Goal: Task Accomplishment & Management: Manage account settings

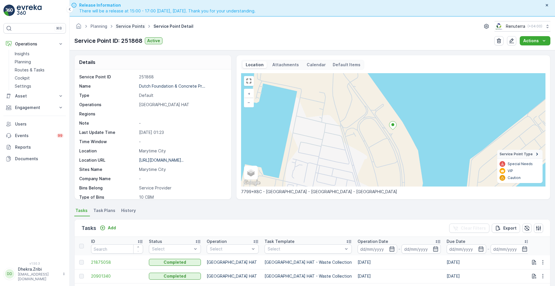
click at [132, 26] on link "Service Points" at bounding box center [130, 26] width 29 height 5
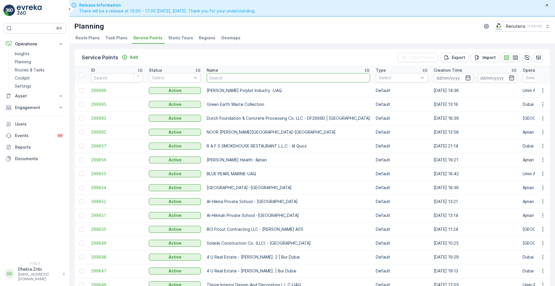
click at [234, 81] on input "text" at bounding box center [288, 77] width 163 height 9
type input "golden"
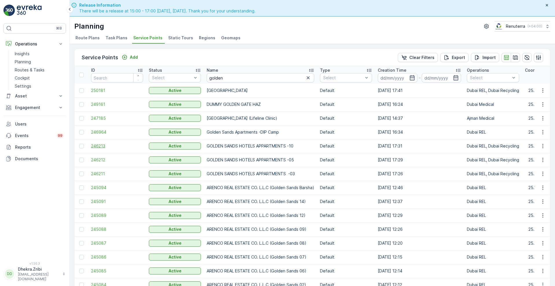
click at [100, 145] on span "246213" at bounding box center [117, 146] width 52 height 6
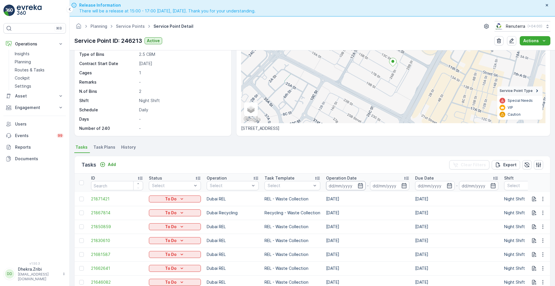
scroll to position [119, 0]
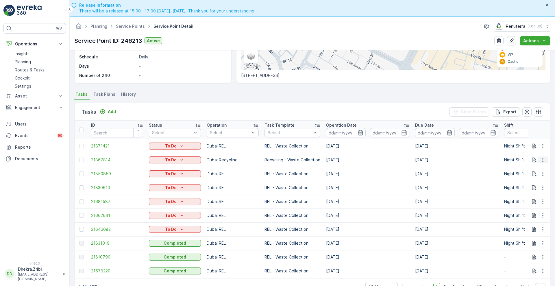
click at [540, 157] on icon "button" at bounding box center [543, 160] width 6 height 6
click at [520, 182] on span "Change Route" at bounding box center [528, 182] width 28 height 6
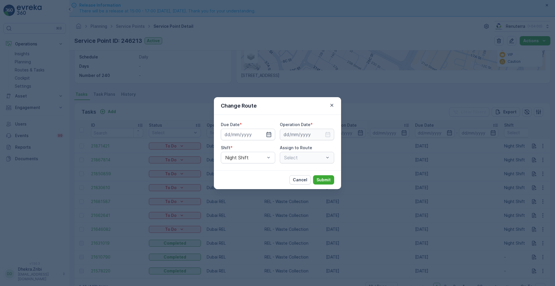
type input "[DATE]"
click at [268, 132] on icon "button" at bounding box center [269, 134] width 5 height 5
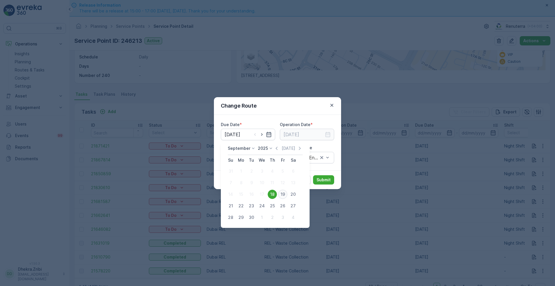
click at [281, 196] on div "19" at bounding box center [282, 194] width 9 height 9
type input "[DATE]"
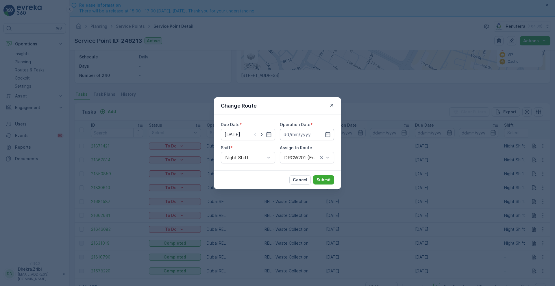
click at [322, 135] on input at bounding box center [307, 135] width 54 height 12
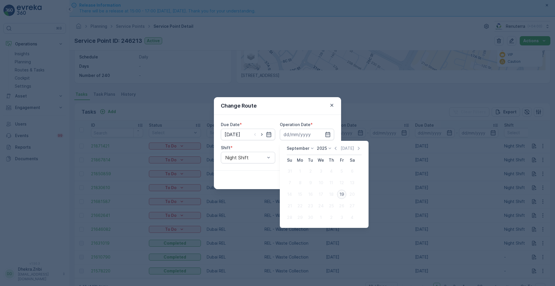
click at [342, 192] on div "19" at bounding box center [341, 194] width 9 height 9
type input "[DATE]"
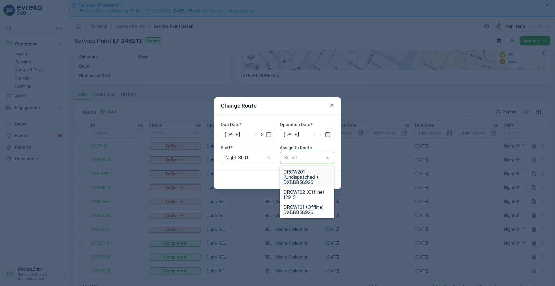
click at [301, 180] on span "DRCW201 (Undispatched ) - DXBBB58926" at bounding box center [306, 177] width 47 height 16
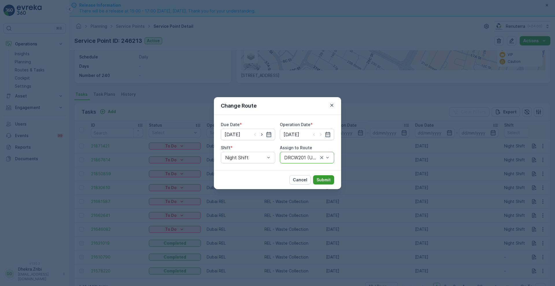
click at [327, 179] on p "Submit" at bounding box center [324, 180] width 14 height 6
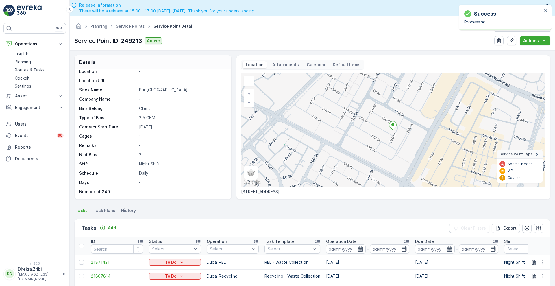
scroll to position [0, 0]
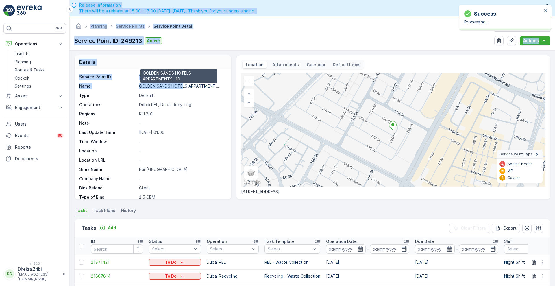
drag, startPoint x: 182, startPoint y: 86, endPoint x: 23, endPoint y: -42, distance: 204.2
click at [23, 0] on html "Success Processing... ⌘B Operations Insights Planning Routes & Tasks Cockpit Se…" at bounding box center [277, 143] width 555 height 286
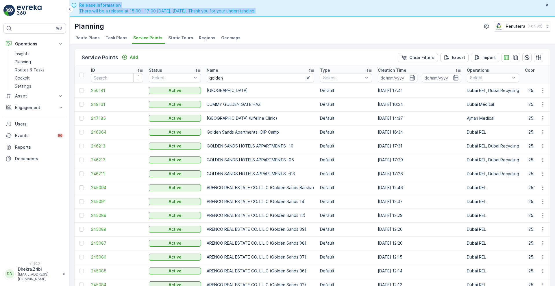
click at [100, 160] on span "246212" at bounding box center [117, 160] width 52 height 6
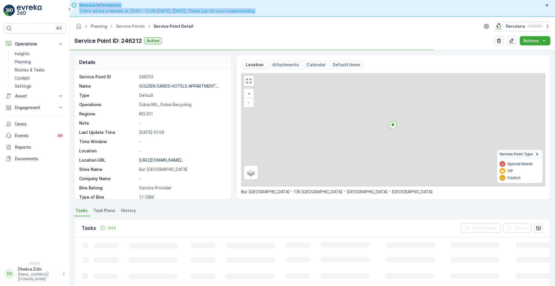
scroll to position [40, 0]
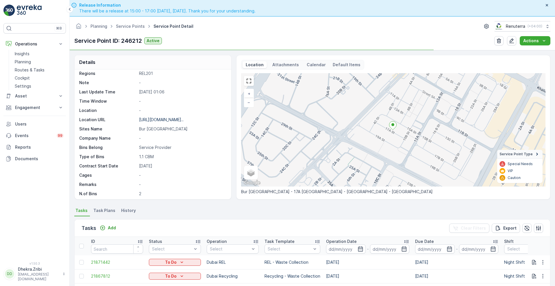
click at [183, 135] on p "-" at bounding box center [182, 138] width 86 height 6
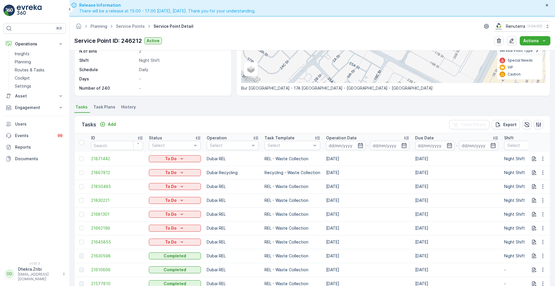
scroll to position [104, 0]
click at [541, 169] on button "button" at bounding box center [543, 172] width 10 height 7
click at [526, 198] on span "Change Route" at bounding box center [528, 197] width 28 height 6
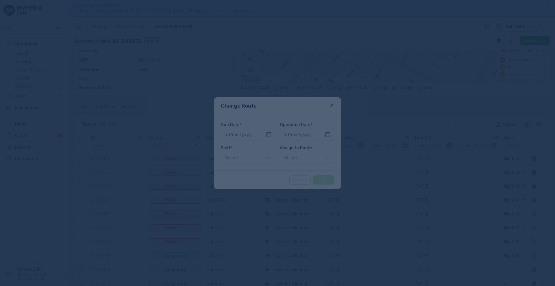
type input "[DATE]"
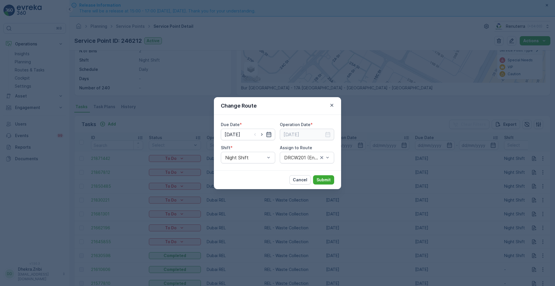
click at [267, 133] on icon "button" at bounding box center [269, 134] width 5 height 5
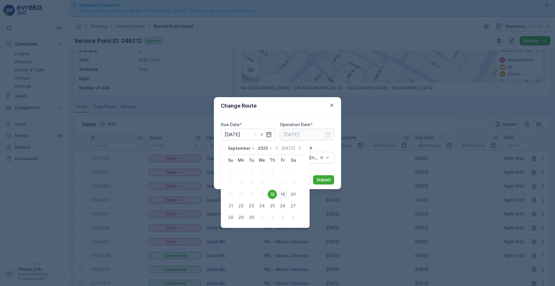
click at [280, 191] on div "19" at bounding box center [282, 194] width 9 height 9
type input "[DATE]"
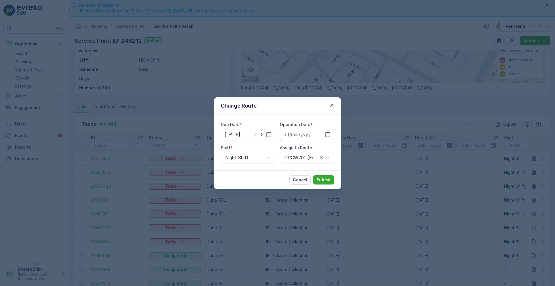
click at [324, 130] on input at bounding box center [307, 135] width 54 height 12
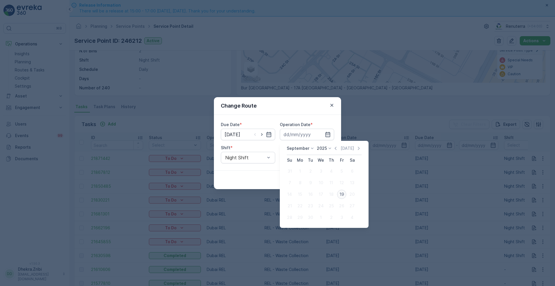
click at [342, 195] on div "19" at bounding box center [341, 194] width 9 height 9
type input "[DATE]"
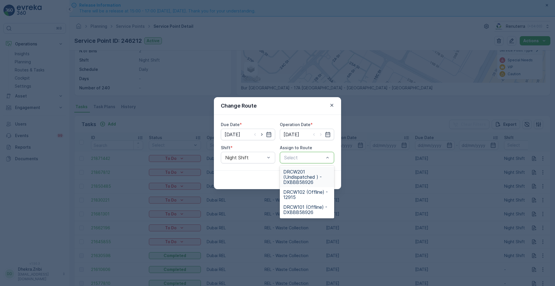
click at [301, 176] on span "DRCW201 (Undispatched ) - DXBBB58926" at bounding box center [306, 177] width 47 height 16
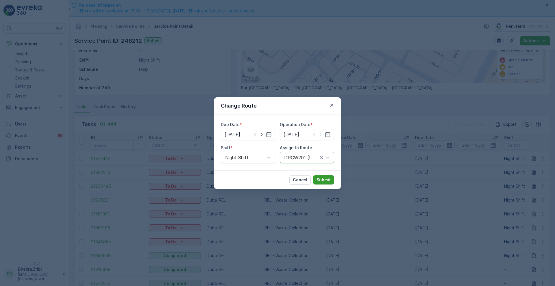
click at [328, 181] on p "Submit" at bounding box center [324, 180] width 14 height 6
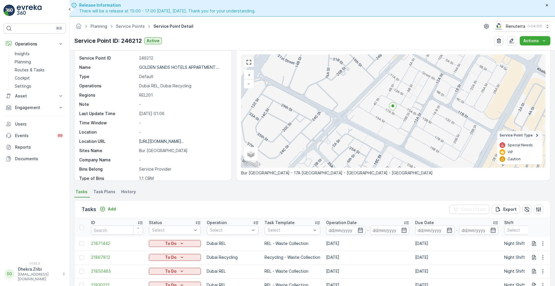
scroll to position [0, 0]
